Goal: Task Accomplishment & Management: Manage account settings

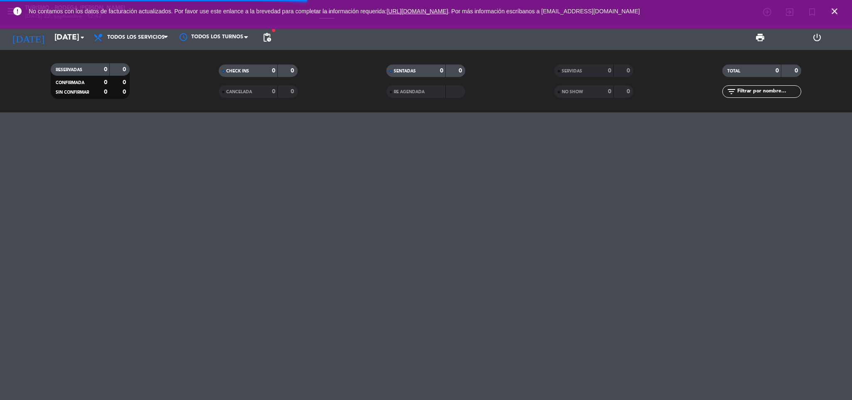
click at [831, 10] on icon "close" at bounding box center [835, 11] width 10 height 10
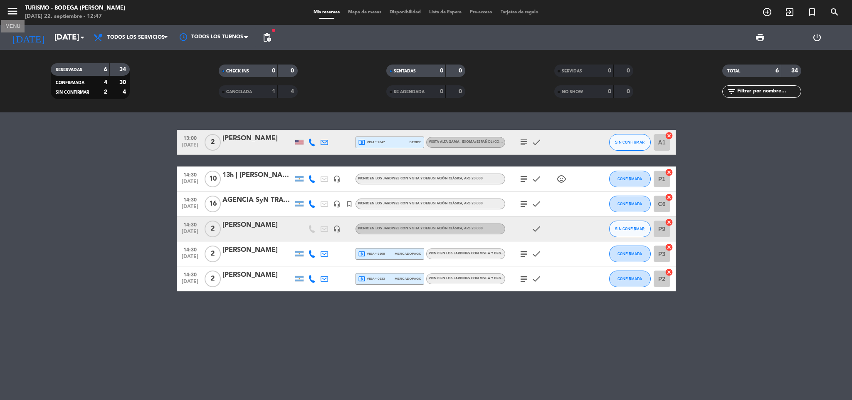
click at [9, 7] on icon "menu" at bounding box center [12, 11] width 12 height 12
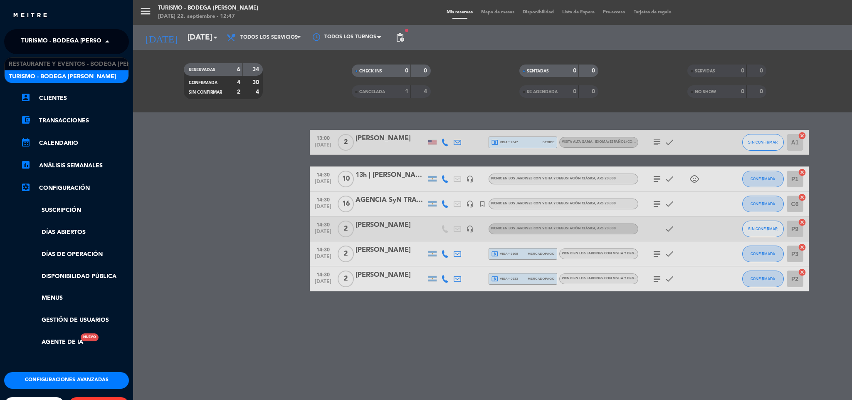
click at [44, 40] on span "Turismo - Bodega [PERSON_NAME]" at bounding box center [74, 41] width 107 height 17
click at [50, 65] on span "Restaurante y Eventos - Bodega [PERSON_NAME]" at bounding box center [87, 64] width 157 height 10
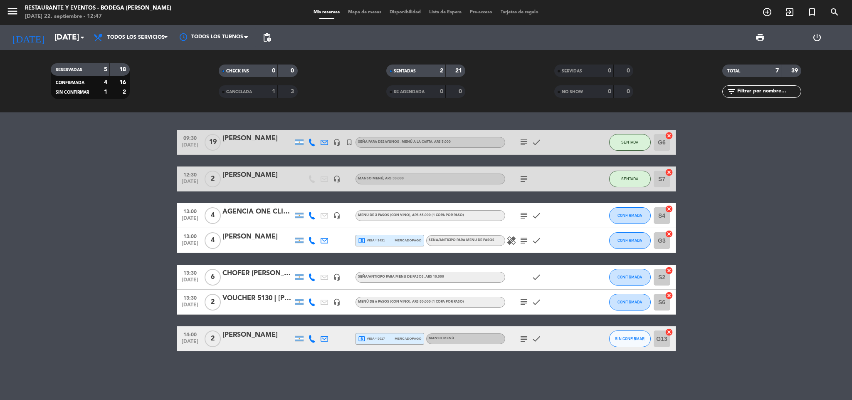
click at [518, 215] on span "subject" at bounding box center [524, 215] width 12 height 10
click at [526, 216] on icon "subject" at bounding box center [524, 215] width 10 height 10
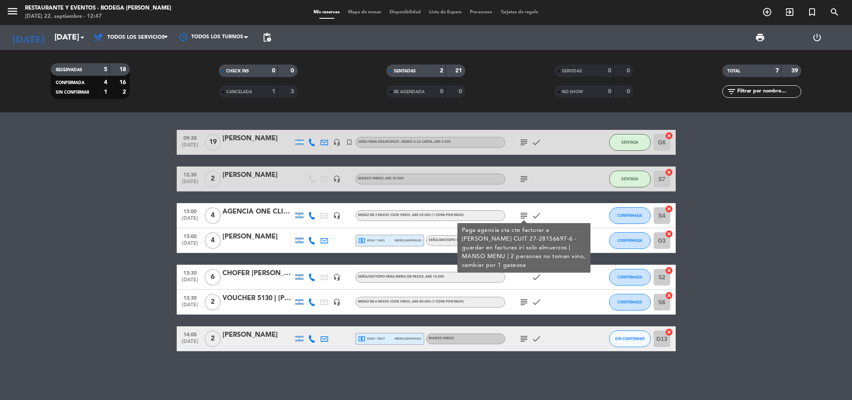
click at [526, 216] on icon "subject" at bounding box center [524, 215] width 10 height 10
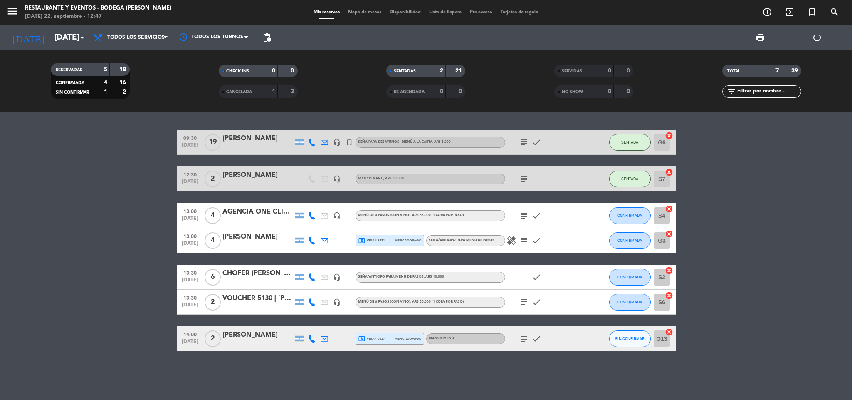
click at [524, 237] on icon "subject" at bounding box center [524, 240] width 10 height 10
click at [834, 5] on span "search" at bounding box center [835, 12] width 22 height 14
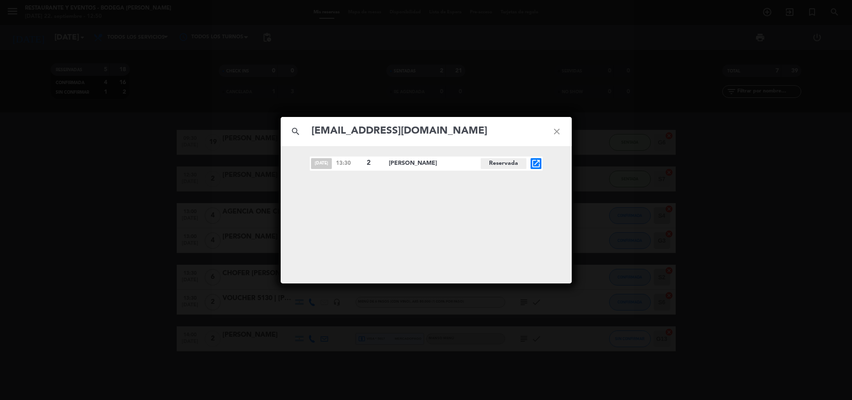
type input "[EMAIL_ADDRESS][DOMAIN_NAME]"
click at [535, 163] on icon "open_in_new" at bounding box center [536, 163] width 10 height 10
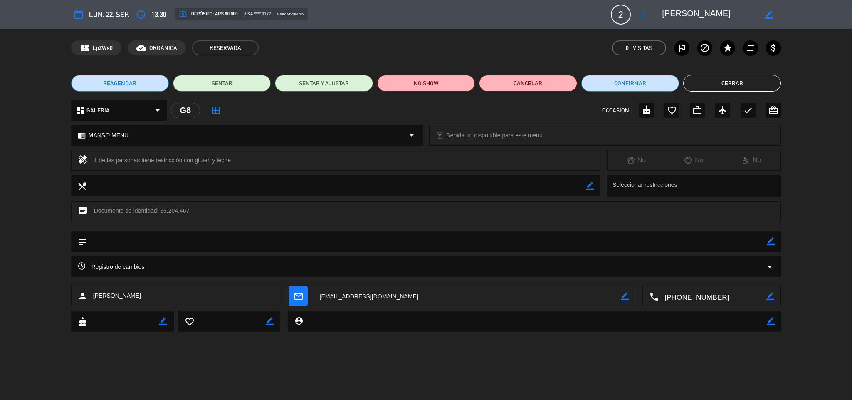
click at [688, 15] on textarea at bounding box center [709, 14] width 95 height 15
click at [768, 242] on icon "border_color" at bounding box center [771, 241] width 8 height 8
click at [742, 242] on textarea at bounding box center [427, 240] width 681 height 21
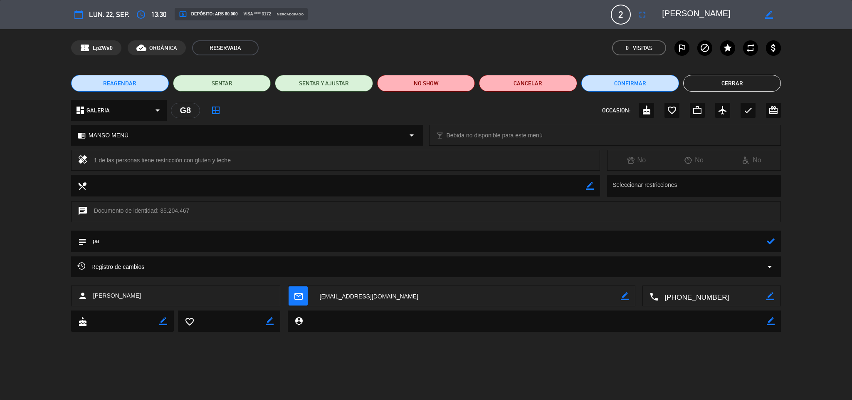
type textarea "p"
type textarea "PAGADO $60.000R5596 | MANSO MENU"
click at [769, 237] on icon at bounding box center [771, 241] width 8 height 8
click at [749, 111] on icon "check" at bounding box center [748, 110] width 10 height 10
click at [724, 79] on button "Cerrar" at bounding box center [732, 83] width 98 height 17
